Goal: Task Accomplishment & Management: Use online tool/utility

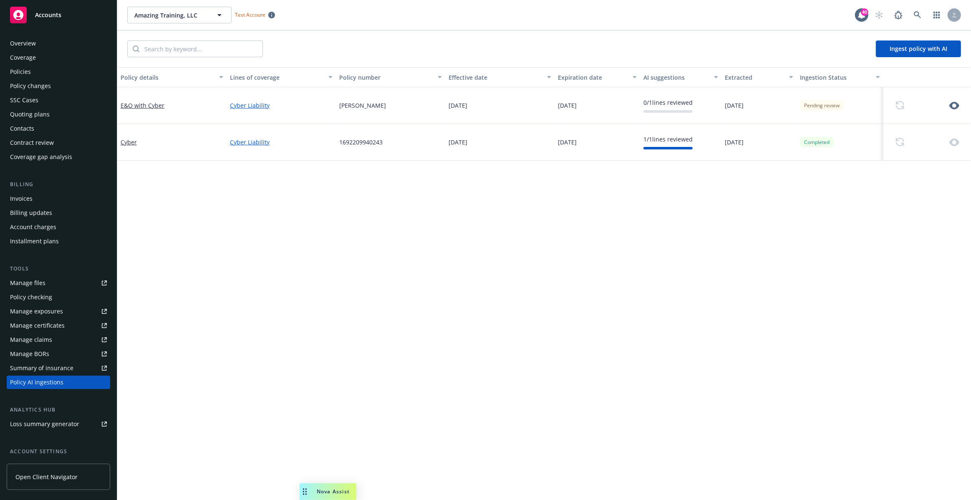
scroll to position [71, 0]
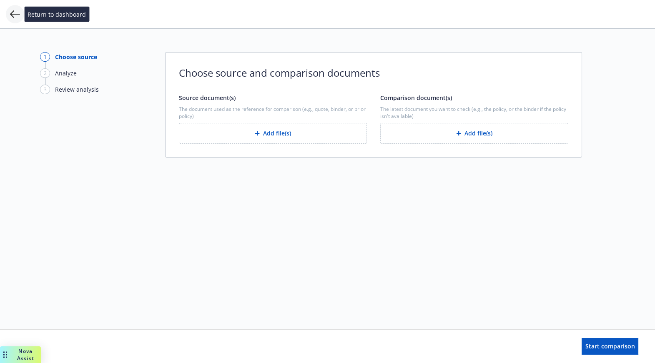
click at [17, 10] on icon at bounding box center [15, 14] width 10 height 10
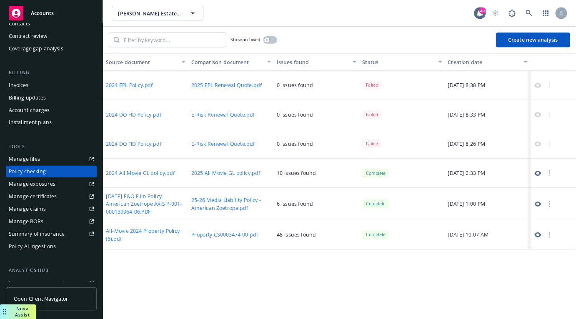
scroll to position [102, 0]
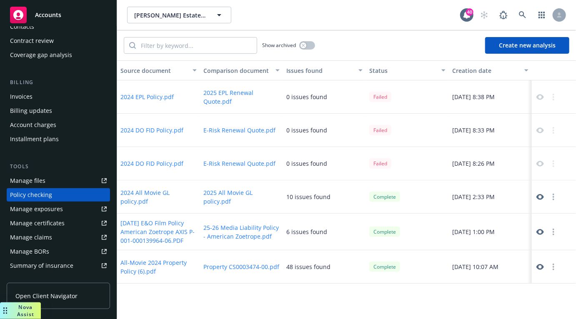
click at [542, 97] on icon at bounding box center [541, 97] width 8 height 6
click at [168, 96] on button "2024 EPL Policy.pdf" at bounding box center [147, 97] width 53 height 9
click at [231, 95] on button "2025 EPL Renewal Quote.pdf" at bounding box center [242, 97] width 76 height 18
